Goal: Transaction & Acquisition: Book appointment/travel/reservation

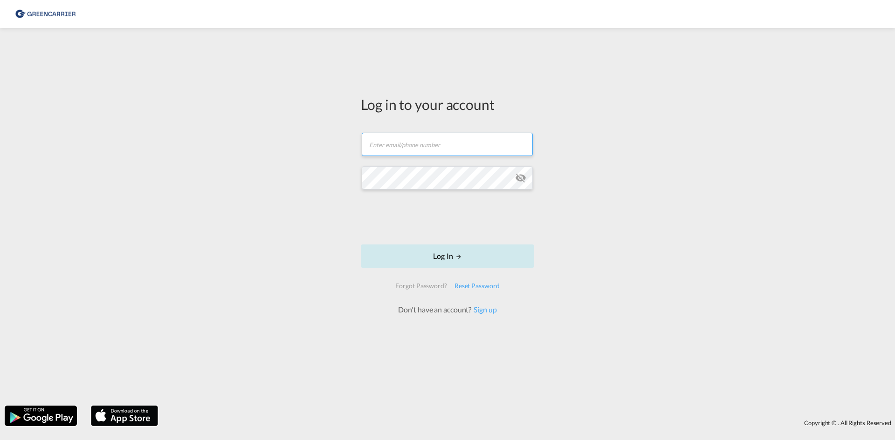
type input "OceanNovonesis.cph@scangl.com"
click at [433, 266] on button "Log In" at bounding box center [447, 256] width 173 height 23
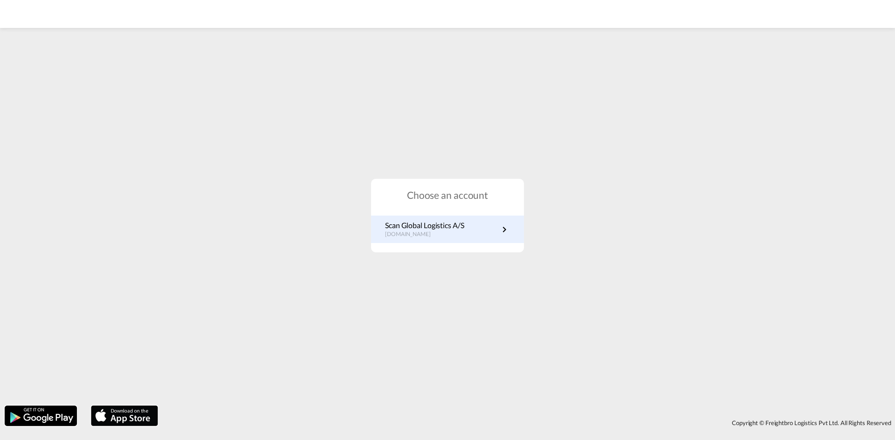
click at [425, 225] on p "Scan Global Logistics A/S" at bounding box center [424, 225] width 79 height 10
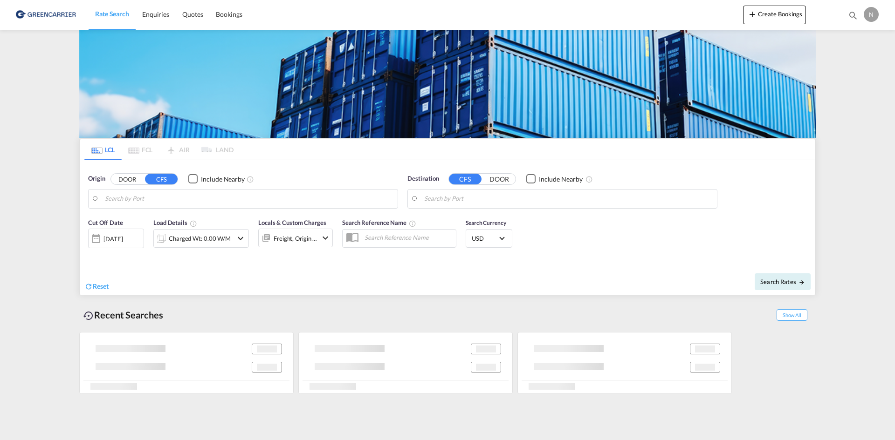
type input "DK-2880, Bagsværd"
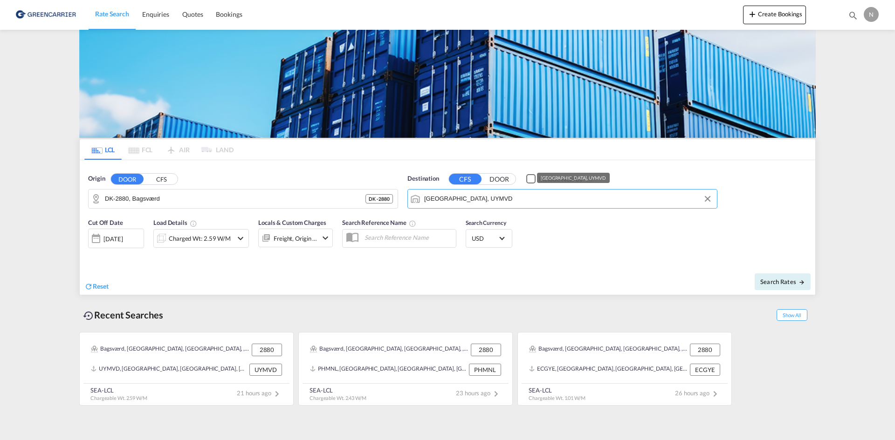
click at [464, 198] on input "[GEOGRAPHIC_DATA], UYMVD" at bounding box center [568, 199] width 288 height 14
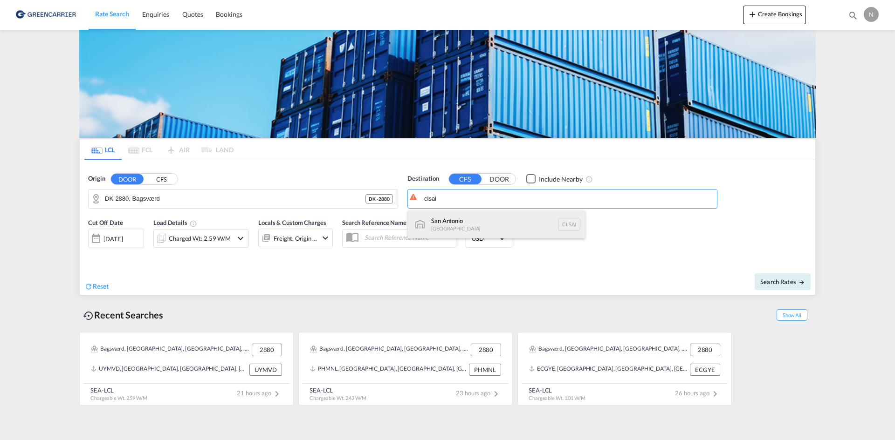
click at [462, 219] on div "San Antonio [GEOGRAPHIC_DATA] CLSAI" at bounding box center [496, 225] width 177 height 28
type input "San Antonio, CLSAI"
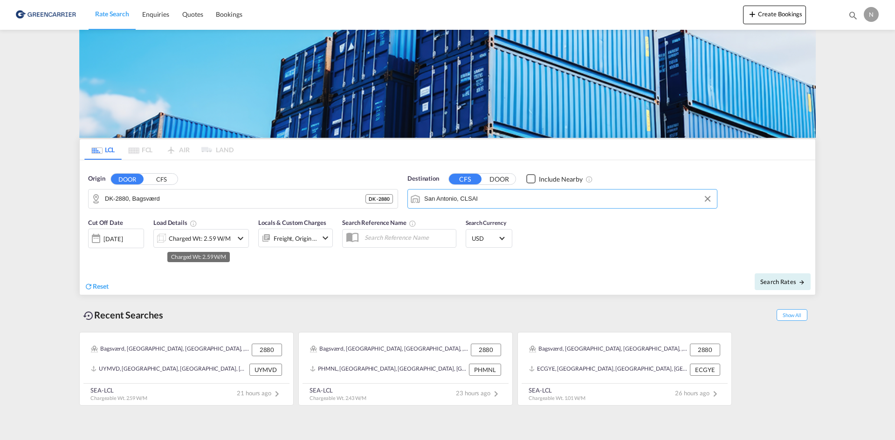
click at [177, 236] on div "Charged Wt: 2.59 W/M" at bounding box center [200, 238] width 62 height 13
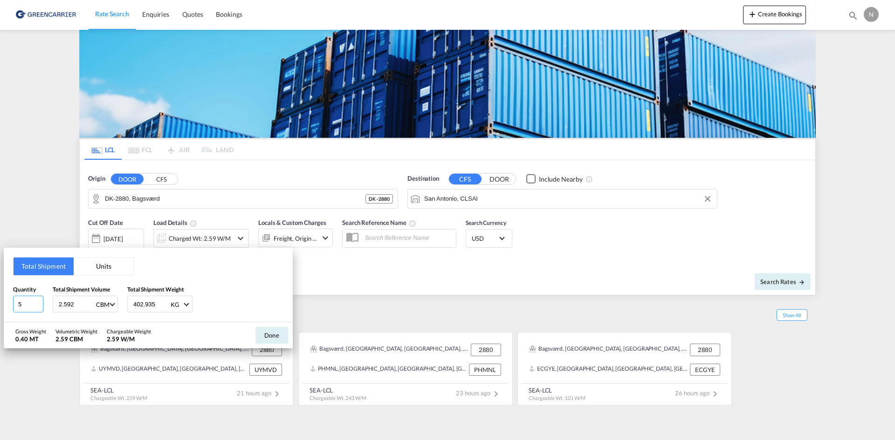
type input "5"
click at [37, 303] on input "5" at bounding box center [28, 304] width 30 height 17
click at [57, 306] on div "2.592 CBM CBM CFT" at bounding box center [85, 304] width 65 height 17
click at [61, 304] on input "2.592" at bounding box center [76, 304] width 37 height 16
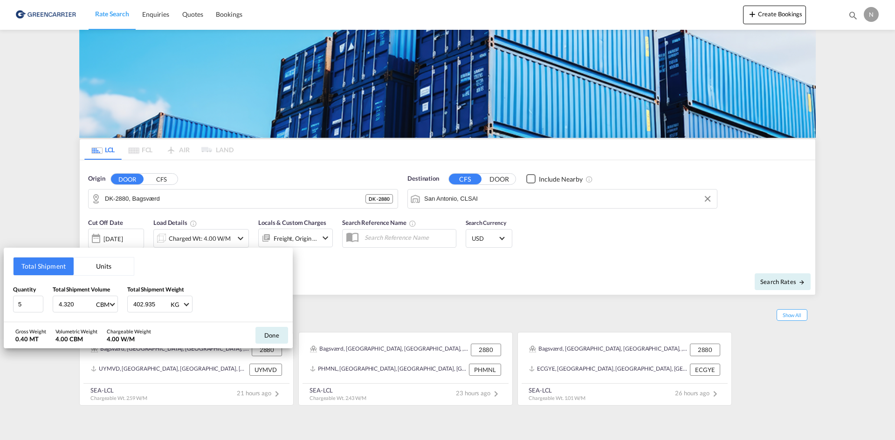
type input "4.320"
type input "2737.500"
click at [271, 333] on button "Done" at bounding box center [271, 335] width 33 height 17
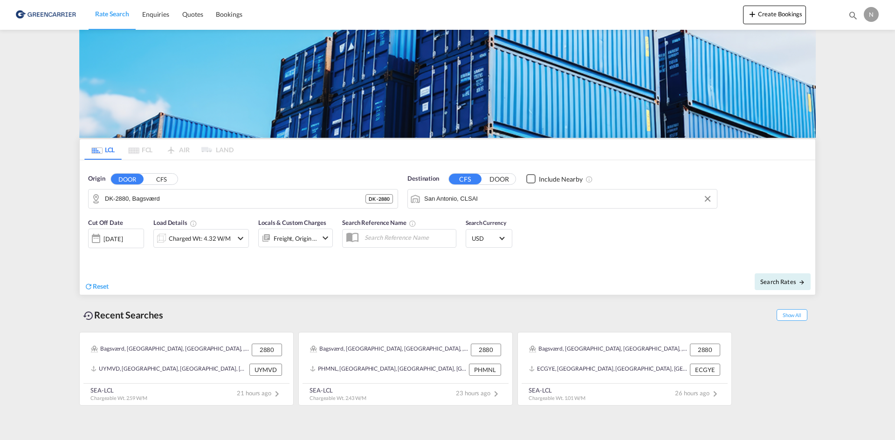
click at [294, 246] on div "Freight, Origin +1" at bounding box center [288, 238] width 59 height 19
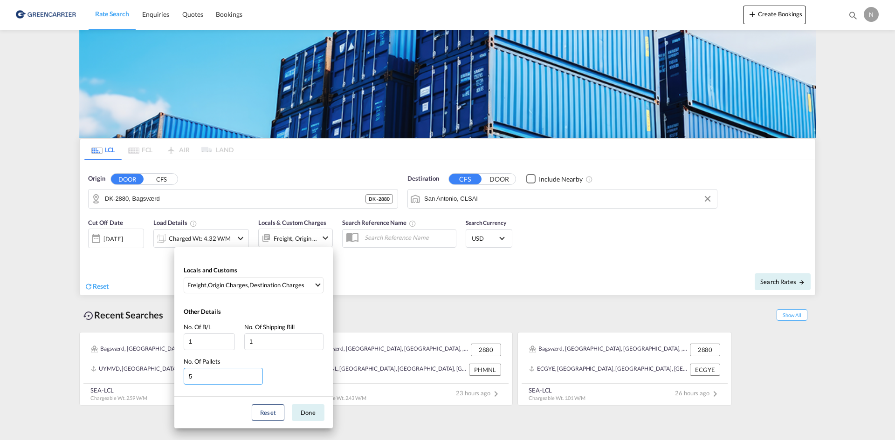
type input "5"
click at [257, 375] on input "5" at bounding box center [223, 376] width 79 height 17
click at [304, 408] on button "Done" at bounding box center [308, 412] width 33 height 17
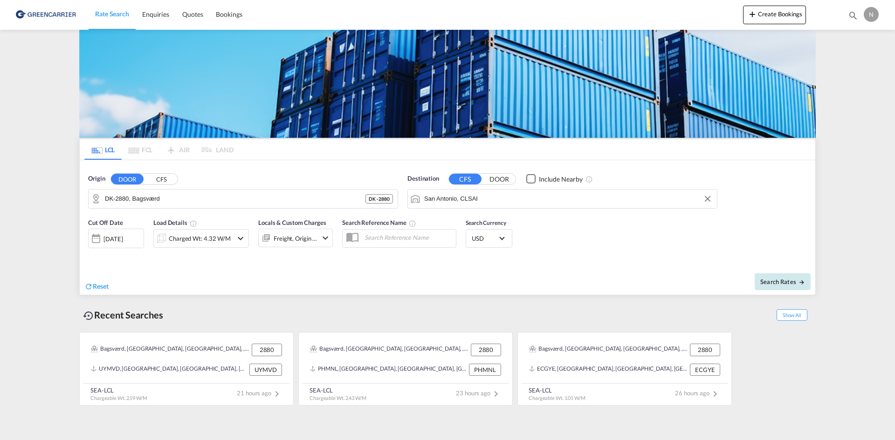
click at [776, 286] on button "Search Rates" at bounding box center [782, 281] width 56 height 17
type input "2880 to CLSAI / [DATE]"
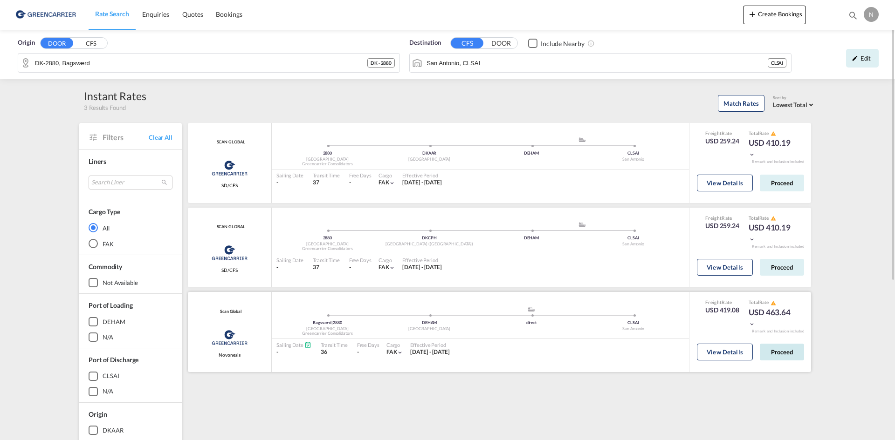
click at [787, 355] on button "Proceed" at bounding box center [781, 352] width 44 height 17
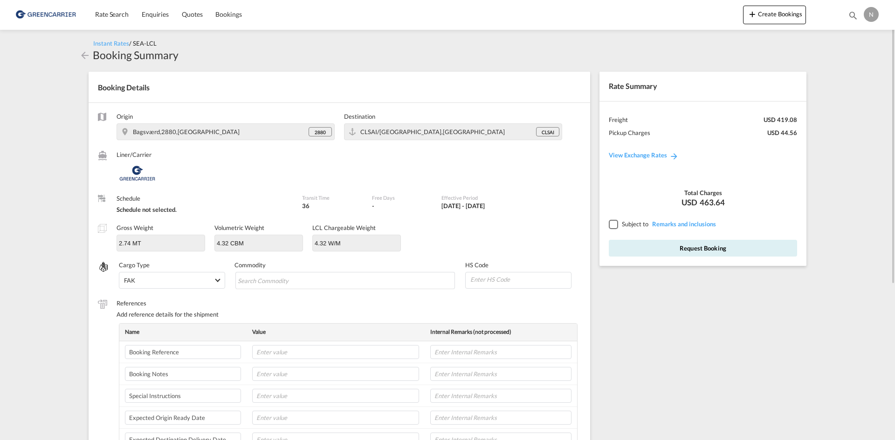
click at [304, 289] on md-input-container at bounding box center [345, 280] width 222 height 19
click at [301, 276] on input "Chips input." at bounding box center [280, 280] width 85 height 15
type input "ENZYMES"
type input "350790"
click at [327, 348] on input "text" at bounding box center [335, 352] width 167 height 14
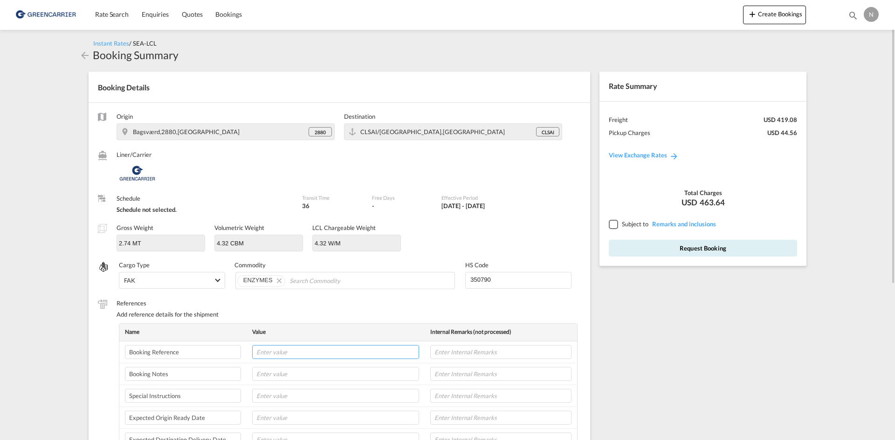
paste input "CPH32106799"
type input "CPH32106799"
type input "NOVONESIS"
type input "25-09"
type input "8L"
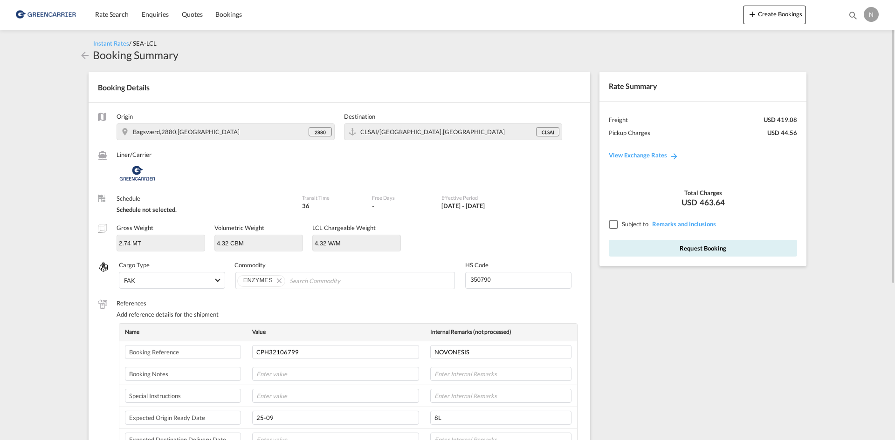
click at [609, 224] on div at bounding box center [612, 224] width 8 height 8
click at [627, 244] on button "Request Booking" at bounding box center [702, 248] width 188 height 17
